Goal: Contribute content

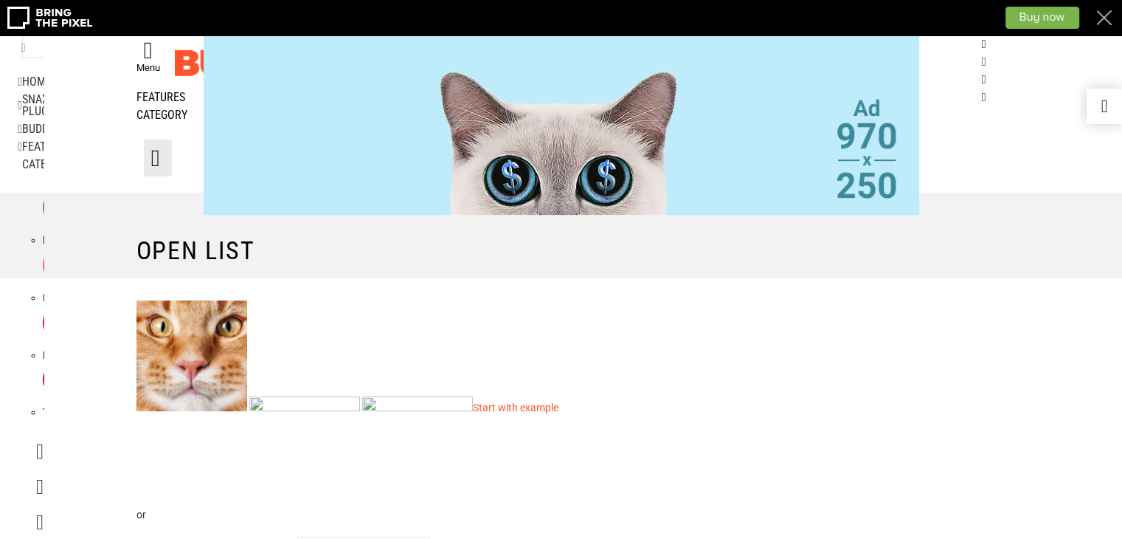
scroll to position [443, 0]
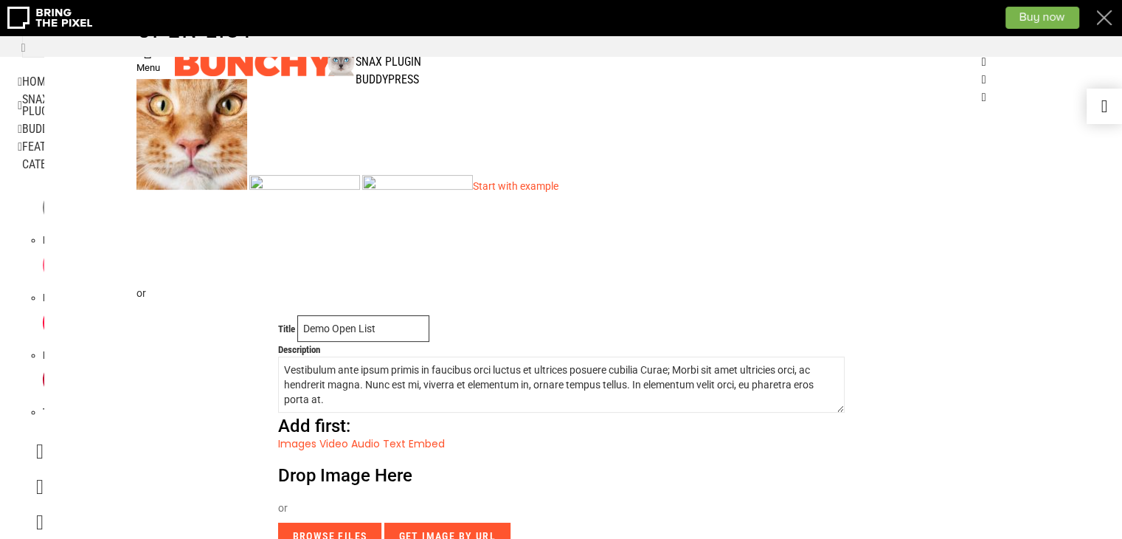
click at [358, 315] on input "Demo Open List" at bounding box center [363, 328] width 132 height 27
paste input "[DEMOGRAPHIC_DATA] Astrologer Vashikaran & Black Magic Love Pr"
drag, startPoint x: 306, startPoint y: 232, endPoint x: 501, endPoint y: 268, distance: 198.1
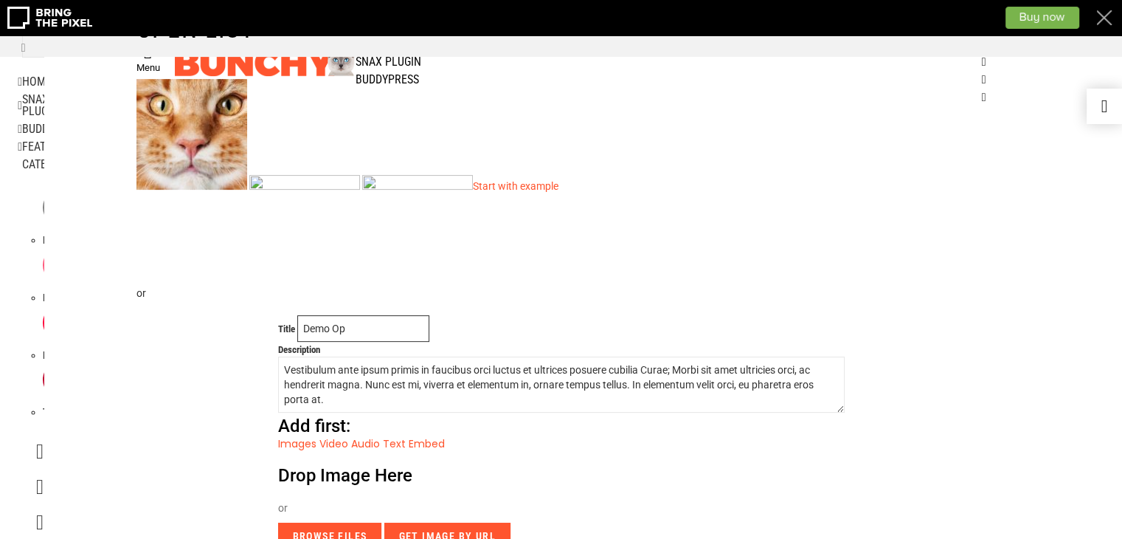
scroll to position [0, 0]
click at [382, 315] on input "Demo Op" at bounding box center [363, 328] width 132 height 27
type input "D"
paste input "[DEMOGRAPHIC_DATA] Astrologer [PERSON_NAME] & Black Magic Love Problem Speciali"
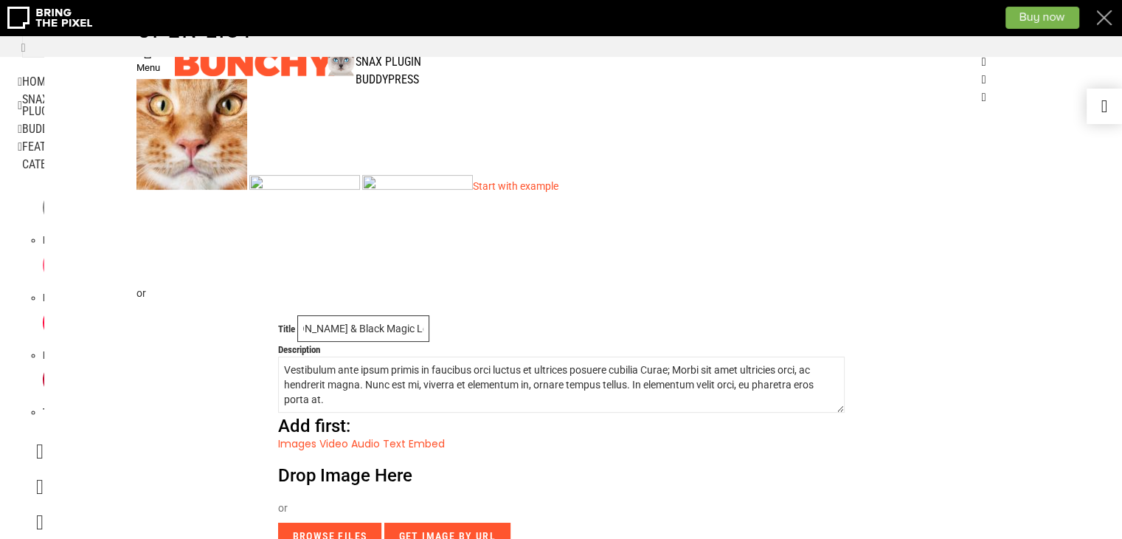
type input "[DEMOGRAPHIC_DATA] Astrologer [PERSON_NAME] & Black Magic Love Problem Speciali"
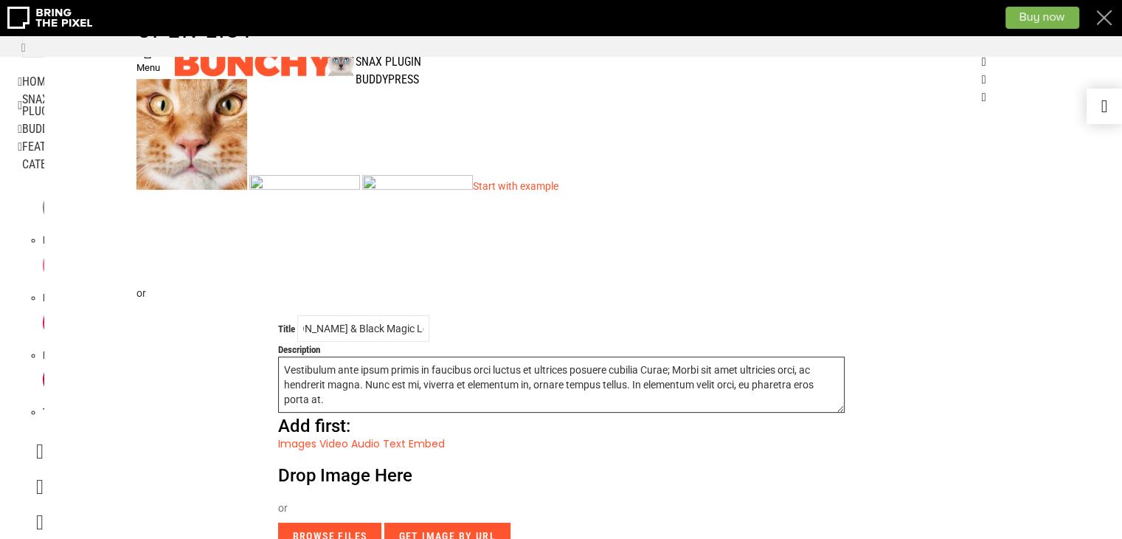
scroll to position [0, 0]
click at [316, 356] on textarea "Vestibulum ante ipsum primis in faucibus orci luctus et ultrices posuere cubili…" at bounding box center [561, 384] width 567 height 56
drag, startPoint x: 339, startPoint y: 301, endPoint x: 189, endPoint y: 234, distance: 164.8
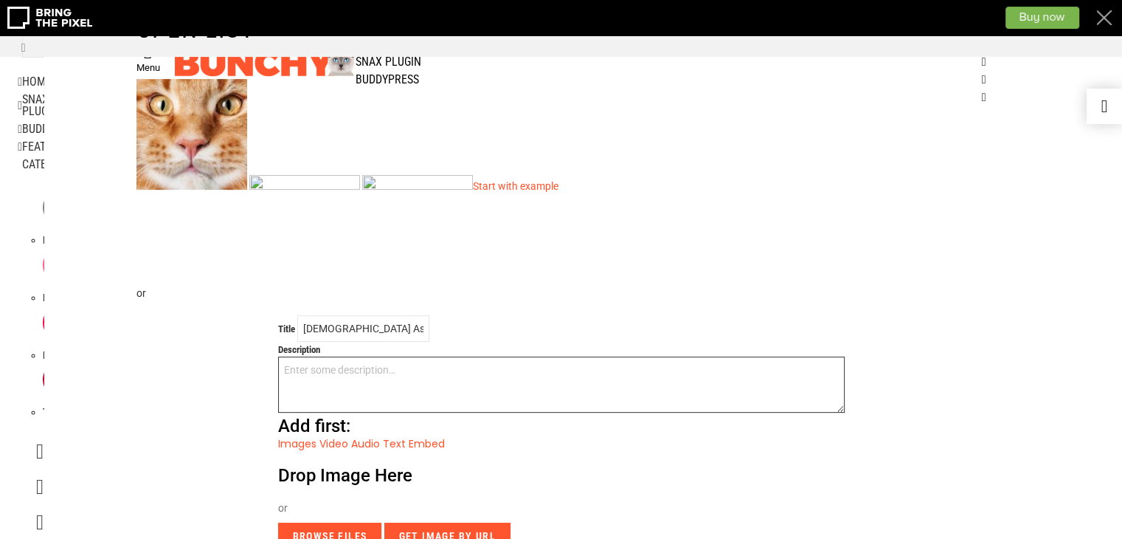
paste textarea "[DEMOGRAPHIC_DATA] Astrologer Specialist in [GEOGRAPHIC_DATA], Love problem Sol…"
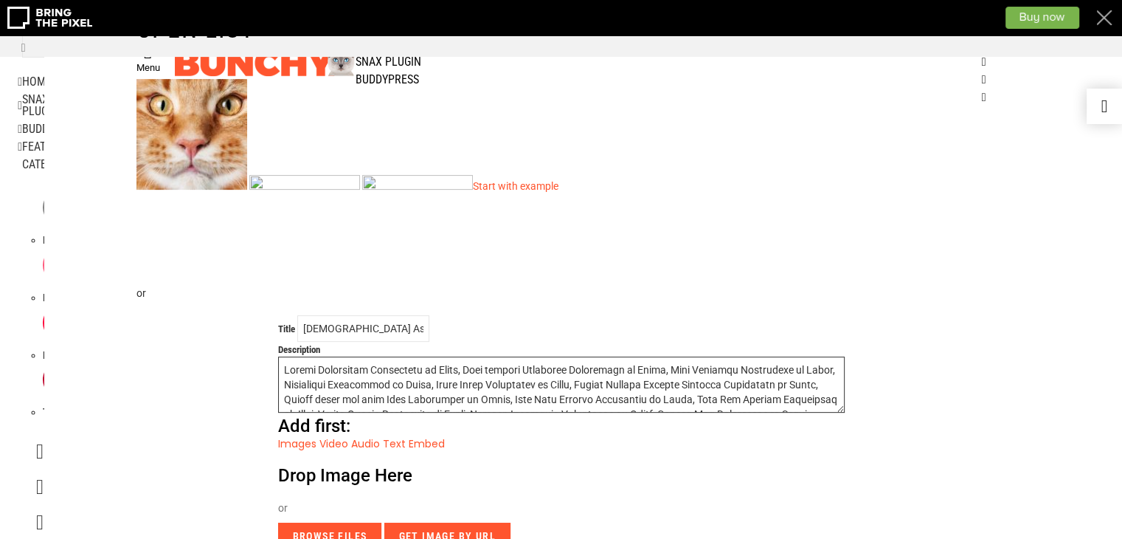
scroll to position [230, 0]
type textarea "[DEMOGRAPHIC_DATA] Astrologer Specialist in [GEOGRAPHIC_DATA], Love problem Sol…"
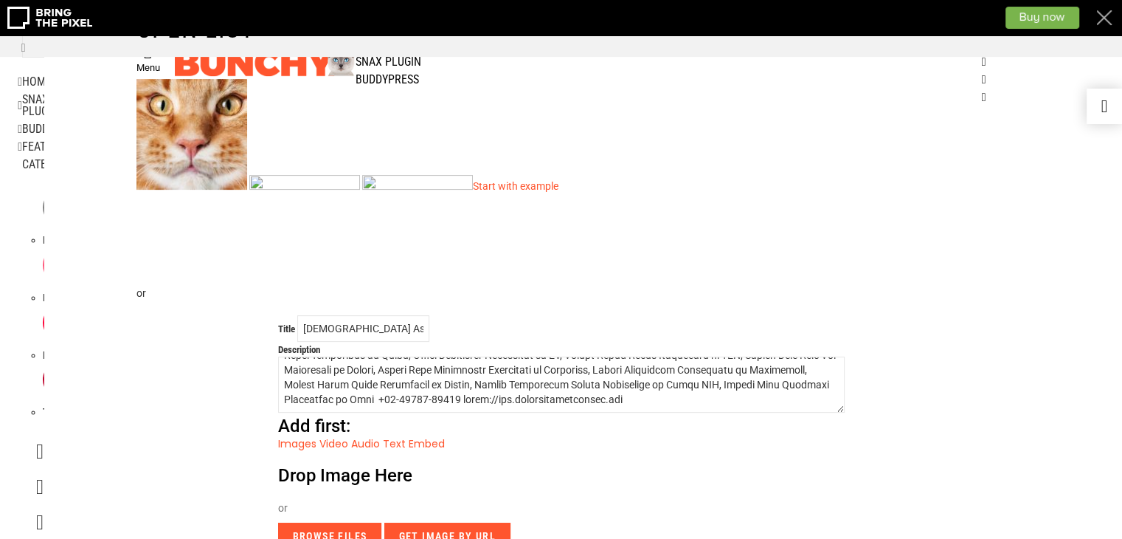
click at [404, 436] on link "Text" at bounding box center [394, 443] width 23 height 15
click at [345, 522] on input "Browse Files" at bounding box center [330, 535] width 104 height 27
click at [342, 522] on input "Browse Files" at bounding box center [330, 535] width 104 height 27
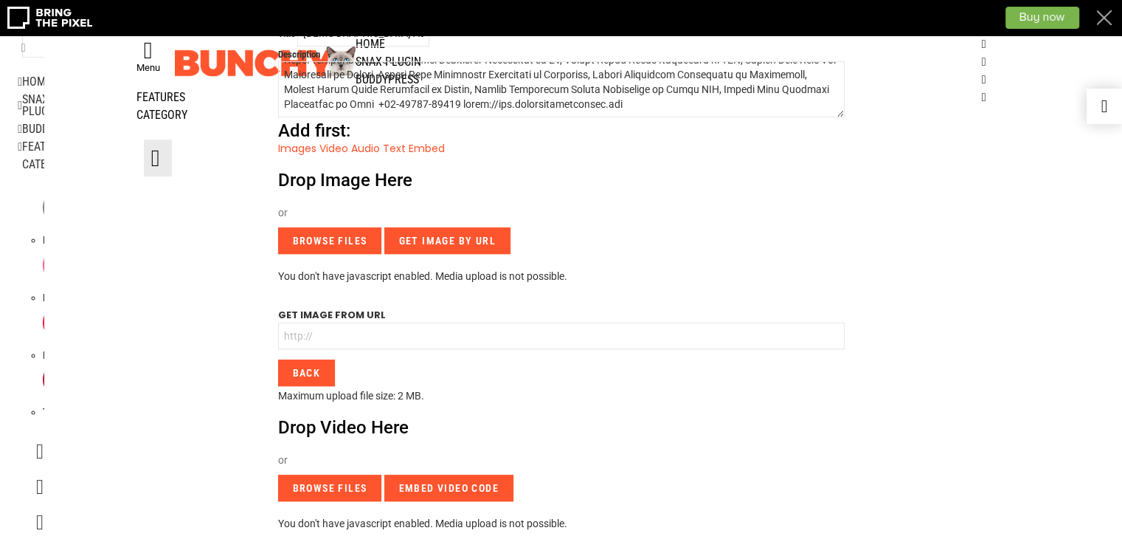
scroll to position [517, 0]
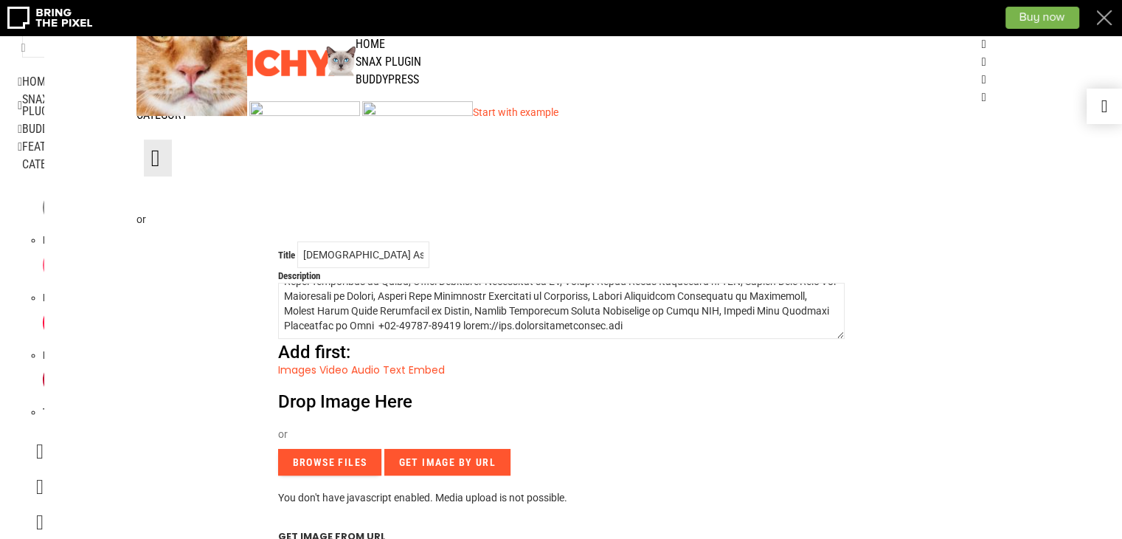
click at [348, 449] on input "Browse Files" at bounding box center [330, 462] width 104 height 27
click at [353, 449] on input "Browse Files" at bounding box center [330, 462] width 104 height 27
click at [479, 449] on input "Get Image By URL" at bounding box center [447, 462] width 126 height 27
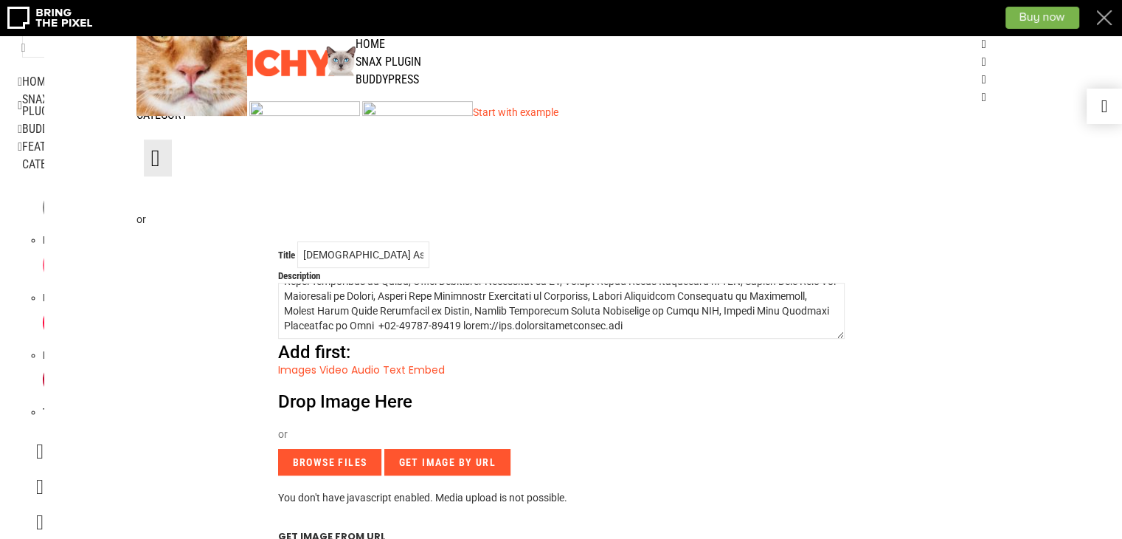
paste input "[URL][DOMAIN_NAME]"
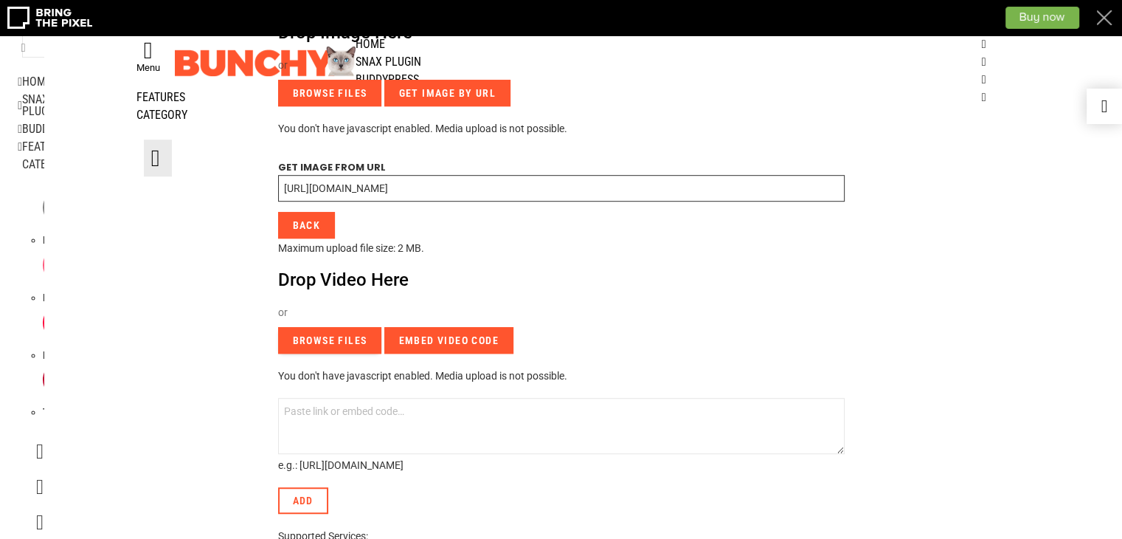
type input "[URL][DOMAIN_NAME]"
click at [328, 327] on input "Browse Files" at bounding box center [330, 340] width 104 height 27
click at [355, 398] on textarea at bounding box center [561, 426] width 567 height 56
click at [337, 327] on input "Browse Files" at bounding box center [330, 340] width 104 height 27
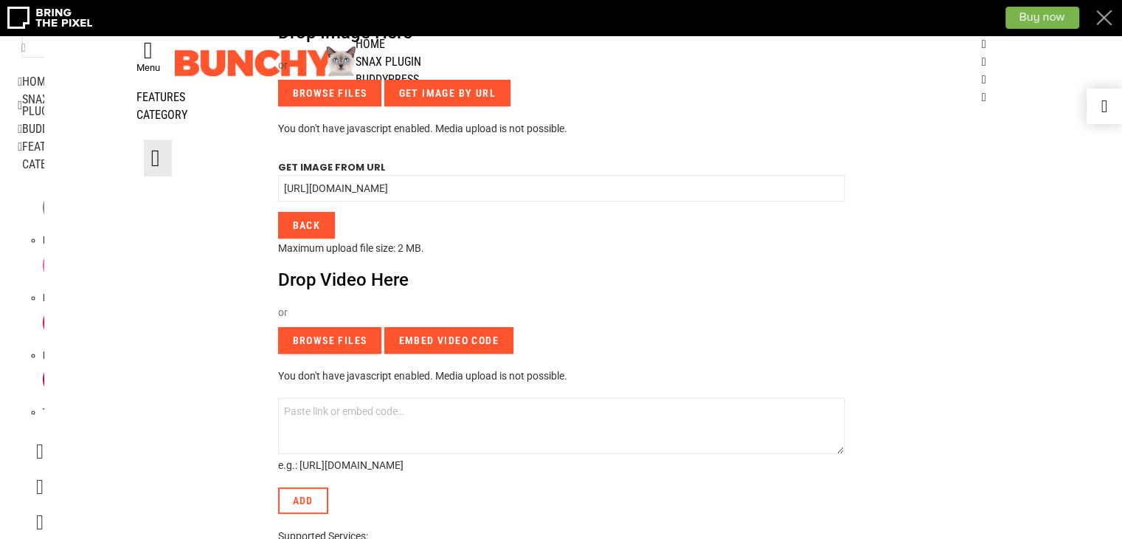
click at [337, 327] on input "Browse Files" at bounding box center [330, 340] width 104 height 27
click at [484, 327] on input "Embed video code" at bounding box center [448, 340] width 129 height 27
click at [483, 327] on input "Embed video code" at bounding box center [448, 340] width 129 height 27
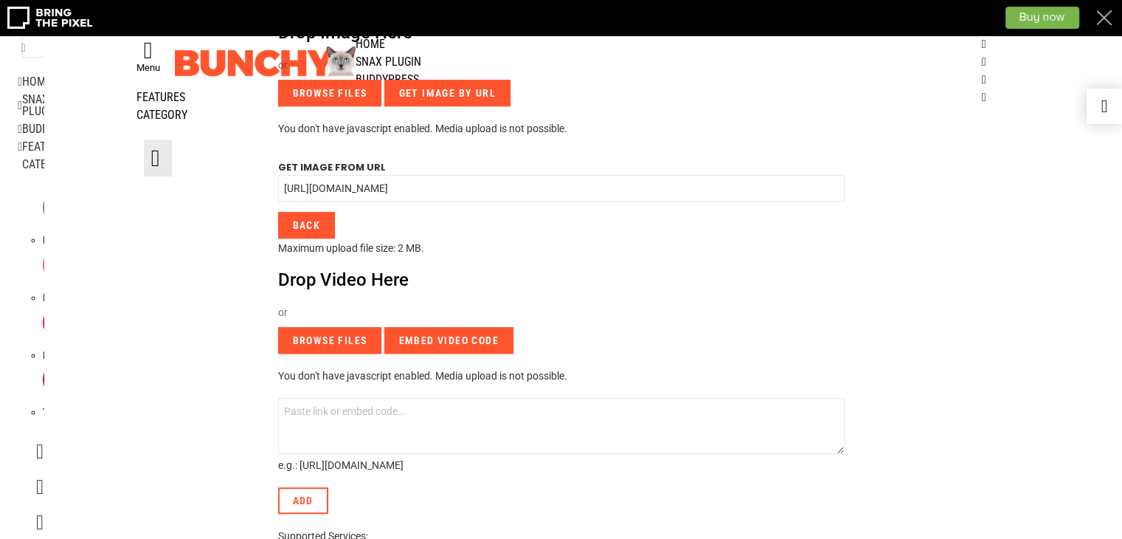
click at [322, 327] on input "Browse Files" at bounding box center [330, 340] width 104 height 27
click at [328, 398] on textarea at bounding box center [561, 426] width 567 height 56
click at [342, 327] on input "Browse Files" at bounding box center [330, 340] width 104 height 27
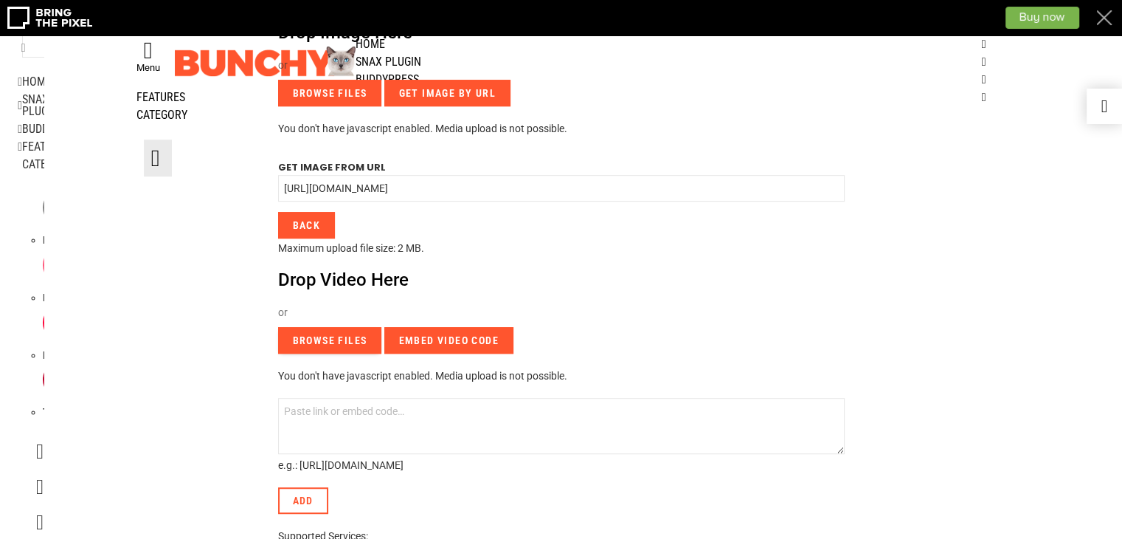
click at [342, 327] on input "Browse Files" at bounding box center [330, 340] width 104 height 27
click at [466, 327] on input "Embed video code" at bounding box center [448, 340] width 129 height 27
click at [339, 398] on textarea at bounding box center [561, 426] width 567 height 56
paste textarea "[URL][DOMAIN_NAME]"
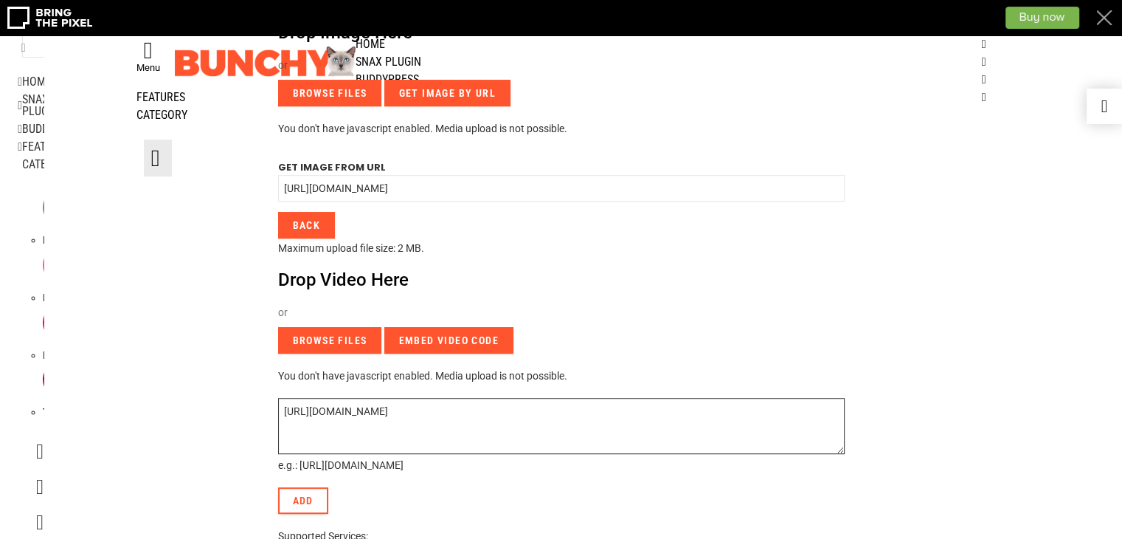
type textarea "[URL][DOMAIN_NAME]"
click at [324, 487] on link "Add" at bounding box center [303, 500] width 50 height 27
